Goal: Transaction & Acquisition: Book appointment/travel/reservation

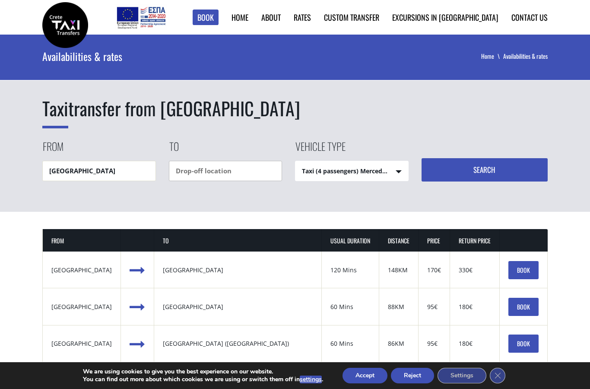
click at [188, 172] on input "text" at bounding box center [226, 171] width 114 height 20
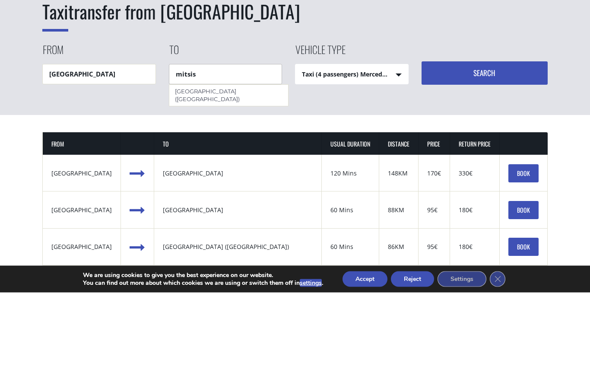
click at [214, 181] on div "[GEOGRAPHIC_DATA] ([GEOGRAPHIC_DATA])" at bounding box center [228, 191] width 119 height 21
type input "[GEOGRAPHIC_DATA] ([GEOGRAPHIC_DATA])"
click at [400, 161] on select "Taxi (4 passengers) Mercedes E Class Mini Van (7 passengers) Mercedes Vito Mini…" at bounding box center [351, 171] width 113 height 21
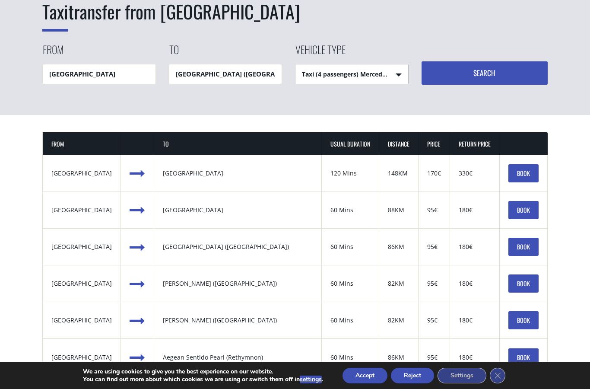
select select "541"
click at [490, 70] on button "Search" at bounding box center [485, 72] width 127 height 23
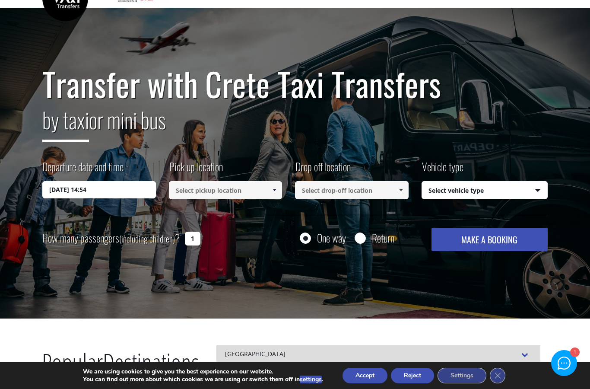
scroll to position [8, 0]
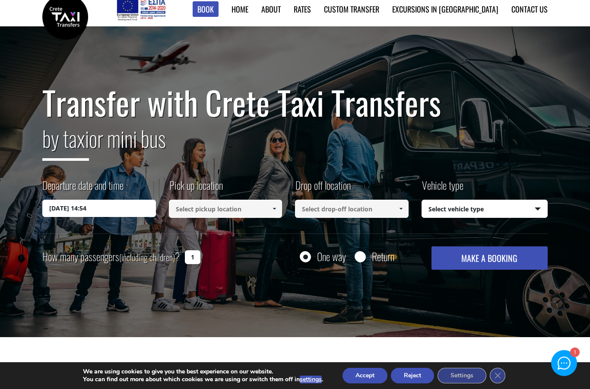
click at [199, 257] on input "1" at bounding box center [193, 257] width 16 height 14
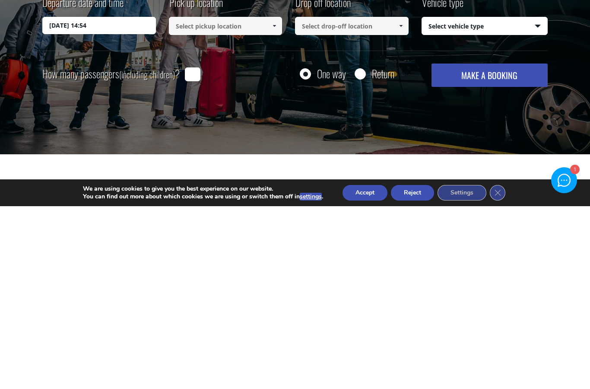
type input "6"
click at [364, 246] on div "How many passengers (including children) ? One way Return MAKE A BOOKING Please…" at bounding box center [294, 257] width 505 height 23
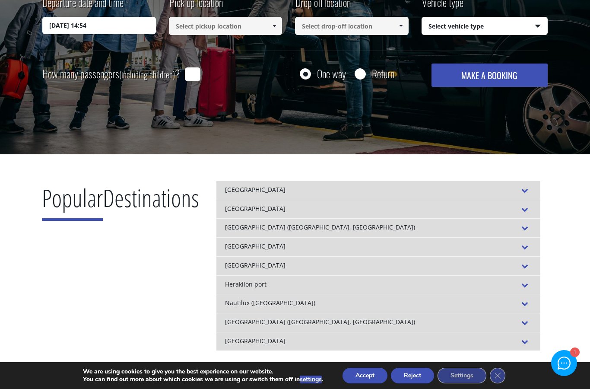
click at [362, 78] on input "Return" at bounding box center [360, 74] width 11 height 11
radio input "true"
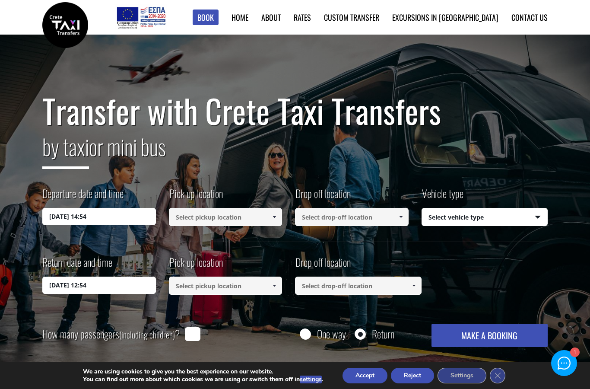
scroll to position [11, 0]
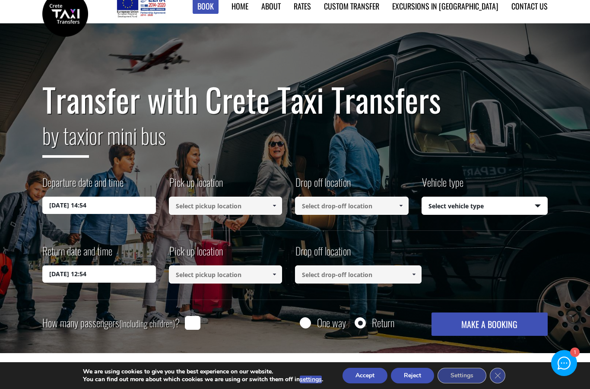
click at [74, 204] on input "24/08/2025 14:54" at bounding box center [99, 205] width 114 height 17
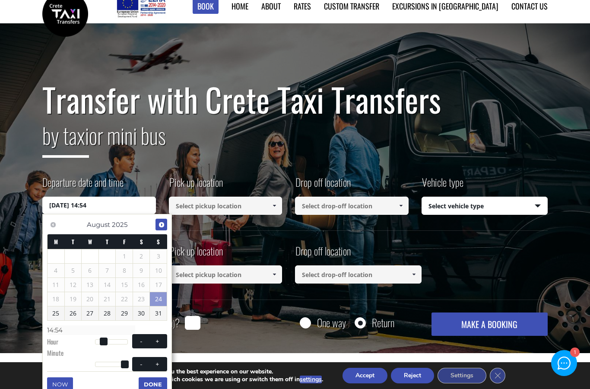
click at [166, 224] on link "Next" at bounding box center [161, 225] width 12 height 12
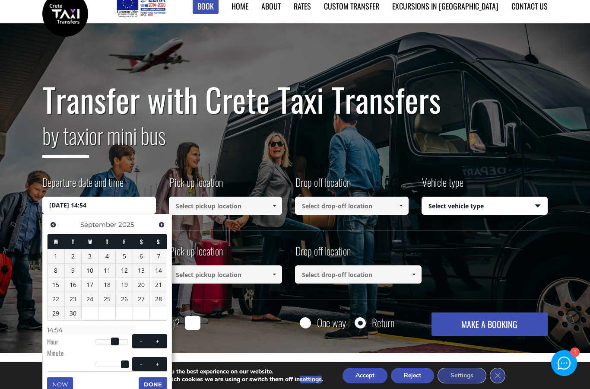
click at [161, 223] on span "Next" at bounding box center [161, 224] width 7 height 7
click at [146, 271] on link "11" at bounding box center [141, 270] width 17 height 14
click at [99, 340] on span at bounding box center [96, 341] width 8 height 8
click at [165, 341] on button "+" at bounding box center [158, 341] width 16 height 8
type input "11/10/2025 01:00"
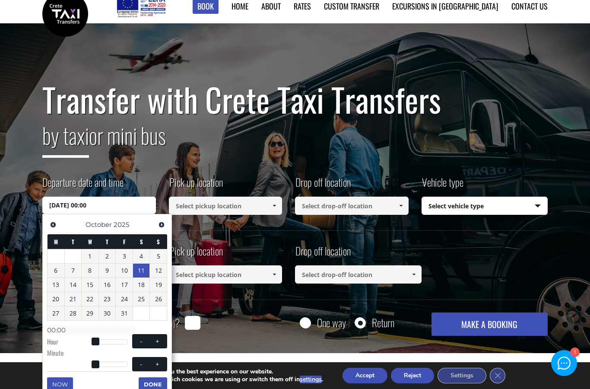
type input "01:00"
click at [163, 340] on button "+" at bounding box center [158, 341] width 16 height 8
type input "11/10/2025 02:00"
type input "02:00"
click at [163, 340] on button "+" at bounding box center [158, 341] width 16 height 8
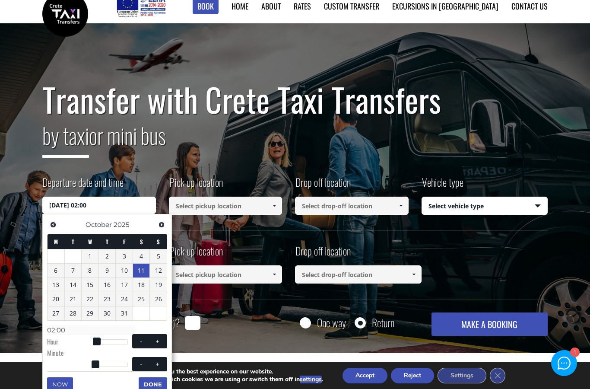
type input "11/10/2025 03:00"
type input "03:00"
click at [159, 338] on span at bounding box center [157, 341] width 7 height 7
type input "11/10/2025 04:00"
type input "04:00"
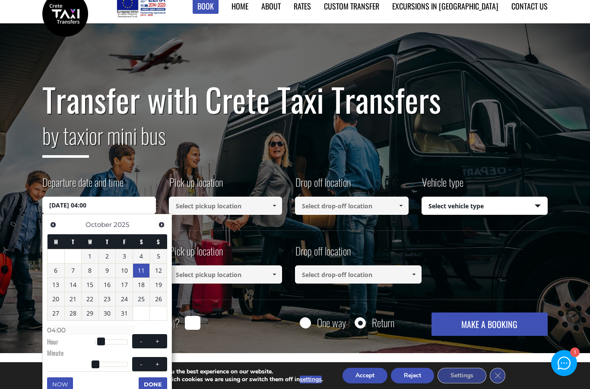
click at [159, 338] on span at bounding box center [157, 341] width 7 height 7
type input "11/10/2025 05:00"
type input "05:00"
click at [159, 339] on span at bounding box center [157, 341] width 7 height 7
type input "11/10/2025 06:00"
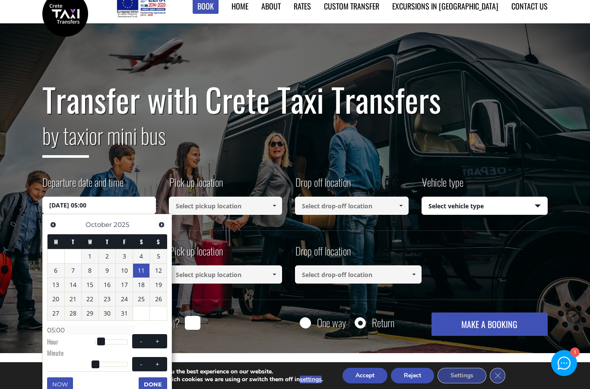
type input "06:00"
click at [159, 339] on span at bounding box center [157, 341] width 7 height 7
type input "11/10/2025 07:00"
type input "07:00"
click at [159, 341] on span at bounding box center [157, 341] width 7 height 7
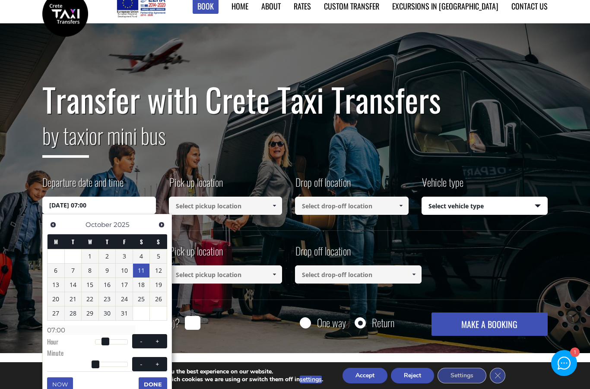
type input "11/10/2025 08:00"
type input "08:00"
click at [159, 340] on span at bounding box center [157, 341] width 7 height 7
type input "11/10/2025 09:00"
type input "09:00"
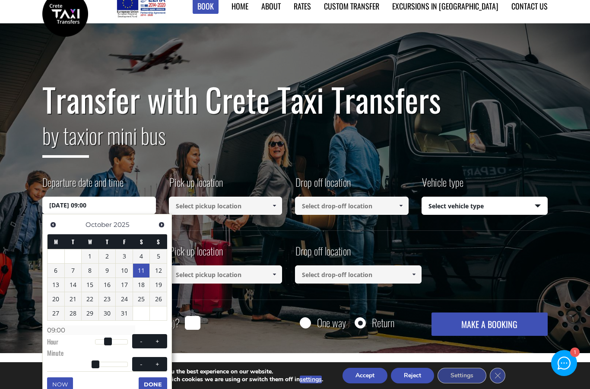
click at [158, 342] on span at bounding box center [157, 341] width 7 height 7
type input "11/10/2025 10:00"
type input "10:00"
click at [158, 341] on span at bounding box center [157, 341] width 7 height 7
type input "11/10/2025 11:00"
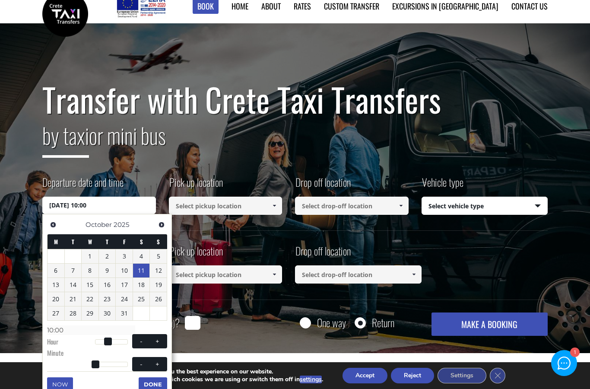
type input "11:00"
click at [157, 340] on span at bounding box center [157, 341] width 7 height 7
type input "11/10/2025 12:00"
type input "12:00"
click at [157, 340] on span at bounding box center [157, 341] width 7 height 7
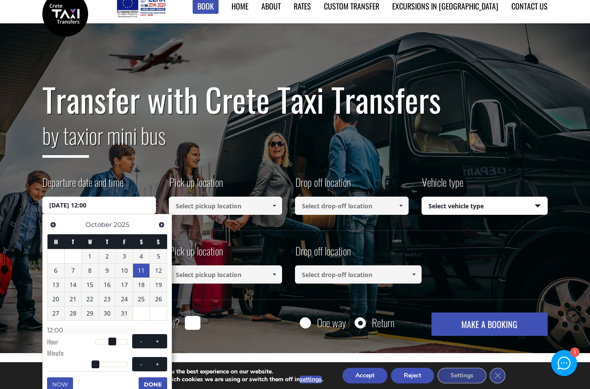
type input "11/10/2025 13:00"
type input "13:00"
click at [157, 342] on span at bounding box center [157, 341] width 7 height 7
type input "11/10/2025 14:00"
type input "14:00"
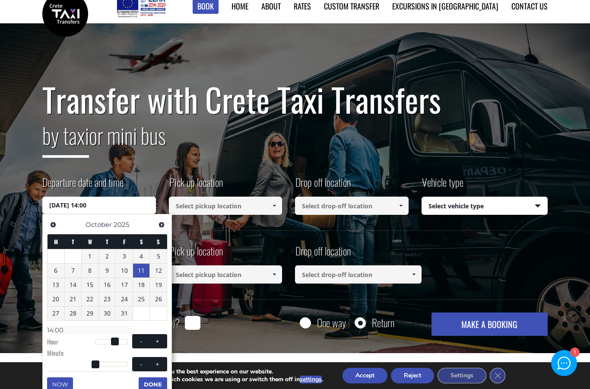
click at [159, 339] on span at bounding box center [157, 341] width 7 height 7
type input "11/10/2025 15:00"
type input "15:00"
click at [158, 339] on span at bounding box center [157, 341] width 7 height 7
type input "11/10/2025 16:00"
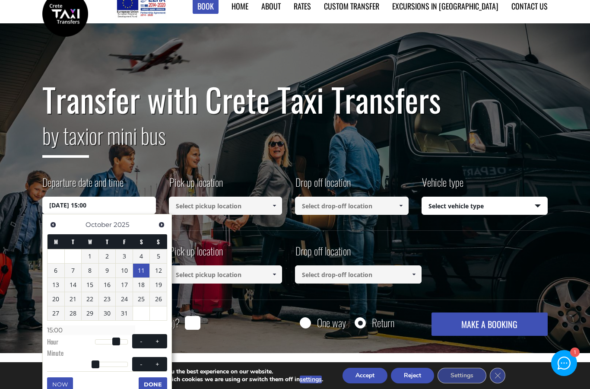
type input "16:00"
click at [152, 384] on button "Done" at bounding box center [153, 384] width 29 height 14
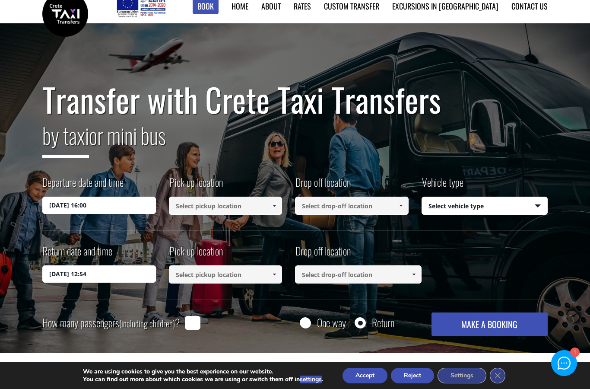
click at [206, 209] on input at bounding box center [226, 206] width 114 height 18
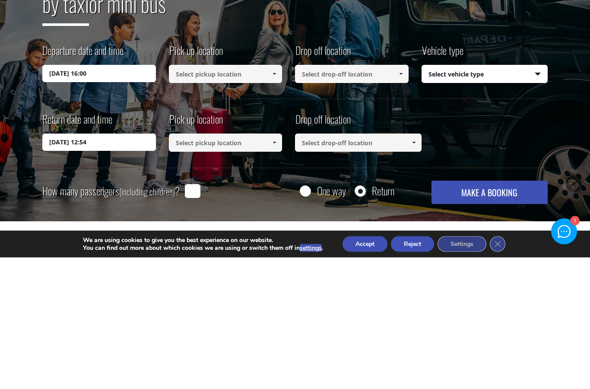
click at [270, 197] on link at bounding box center [274, 206] width 14 height 18
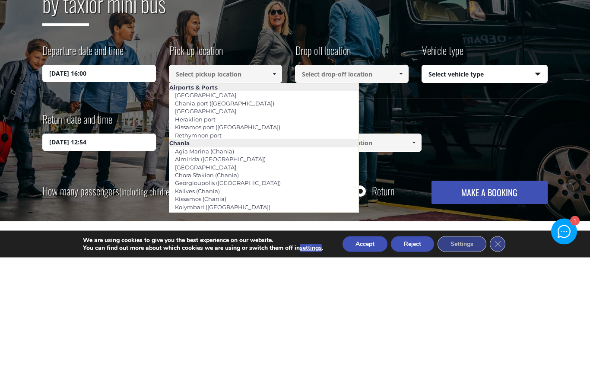
click at [200, 237] on link "[GEOGRAPHIC_DATA]" at bounding box center [205, 243] width 73 height 12
type input "[GEOGRAPHIC_DATA]"
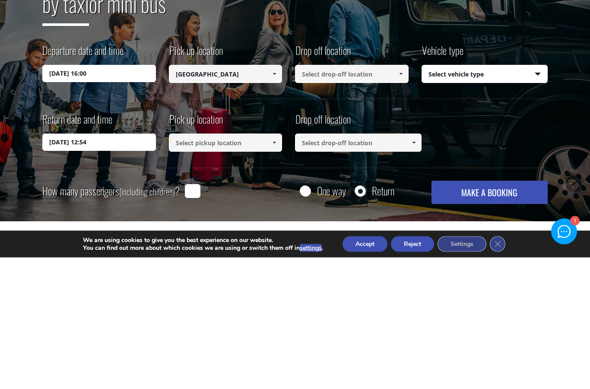
click at [400, 197] on link at bounding box center [400, 206] width 14 height 18
type input "[GEOGRAPHIC_DATA]"
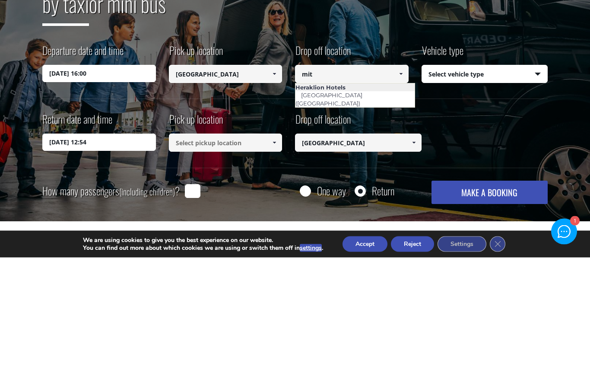
click at [366, 221] on link "[GEOGRAPHIC_DATA] ([GEOGRAPHIC_DATA])" at bounding box center [330, 231] width 70 height 20
type input "[GEOGRAPHIC_DATA] ([GEOGRAPHIC_DATA])"
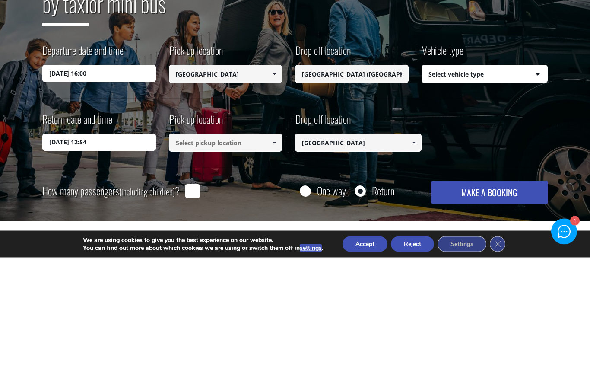
click at [539, 197] on select "Select vehicle type Taxi (4 passengers) Mercedes E Class Mini Van (7 passengers…" at bounding box center [485, 206] width 126 height 18
type input "[GEOGRAPHIC_DATA] ([GEOGRAPHIC_DATA])"
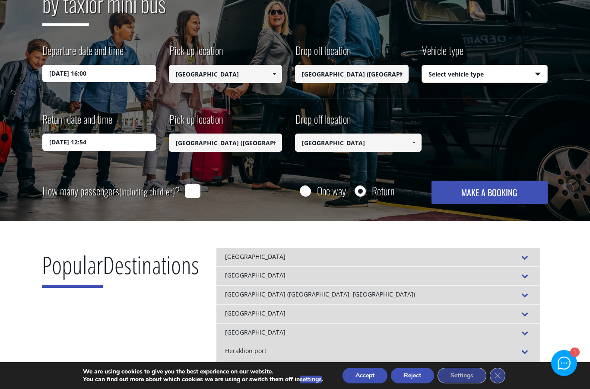
select select "541"
click at [116, 145] on input "25/08/2025 12:54" at bounding box center [99, 141] width 114 height 17
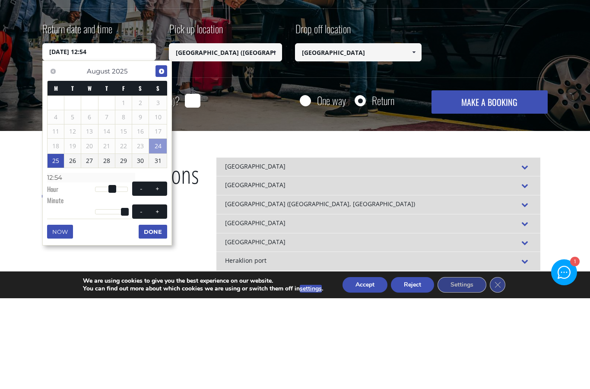
click at [165, 156] on link "Next" at bounding box center [161, 162] width 12 height 12
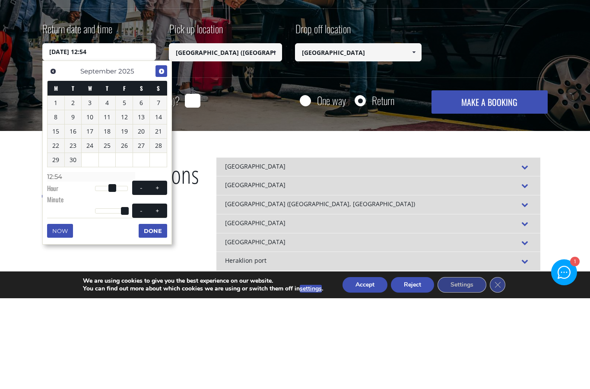
click at [165, 156] on link "Next" at bounding box center [161, 162] width 12 height 12
click at [127, 215] on link "17" at bounding box center [124, 222] width 17 height 14
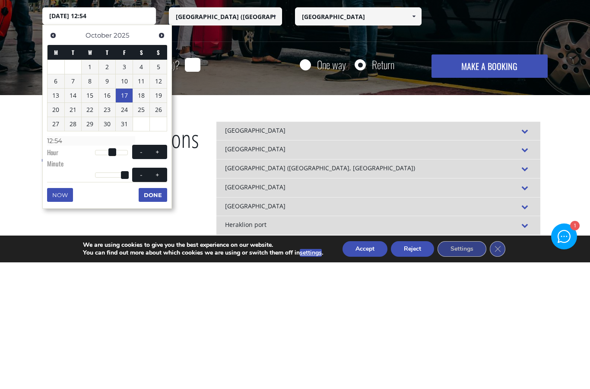
click at [165, 274] on button "+" at bounding box center [158, 278] width 16 height 8
type input "17/10/2025 13:54"
type input "13:54"
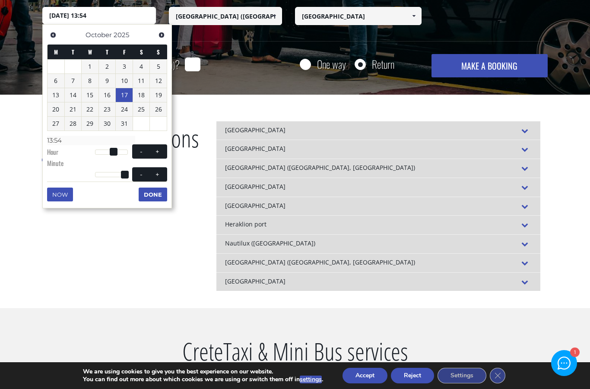
click at [153, 192] on button "Done" at bounding box center [153, 194] width 29 height 14
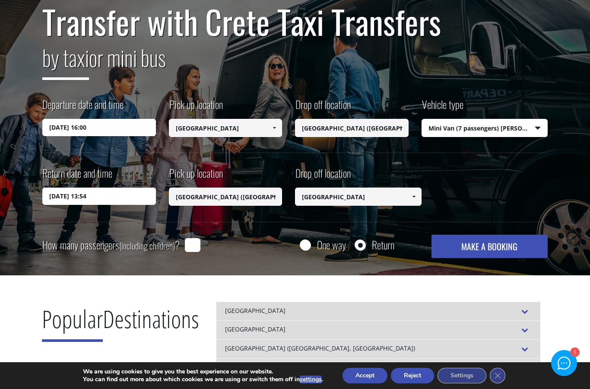
scroll to position [57, 0]
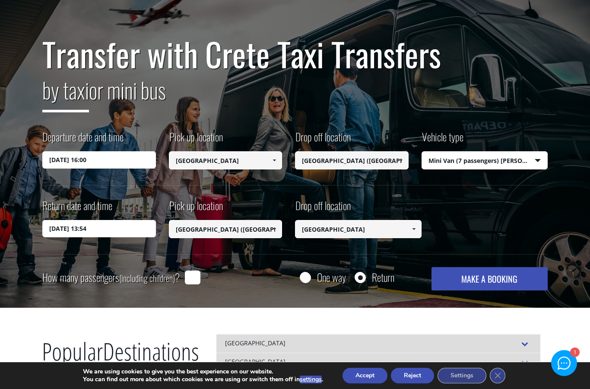
click at [195, 280] on input "How many passengers (including children) ?" at bounding box center [193, 277] width 16 height 14
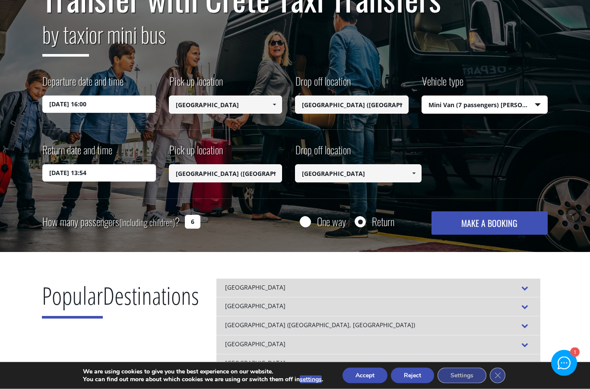
scroll to position [92, 0]
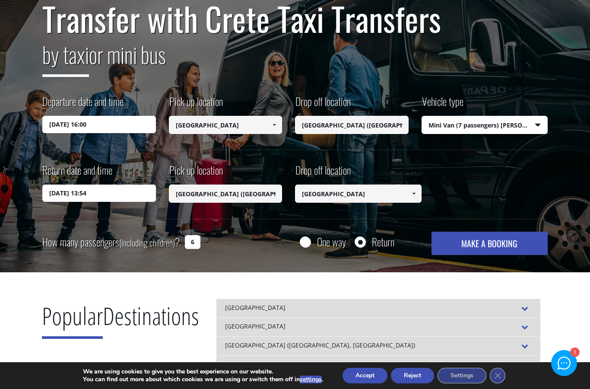
type input "6"
click at [509, 241] on button "MAKE A BOOKING" at bounding box center [489, 243] width 116 height 23
